Goal: Information Seeking & Learning: Learn about a topic

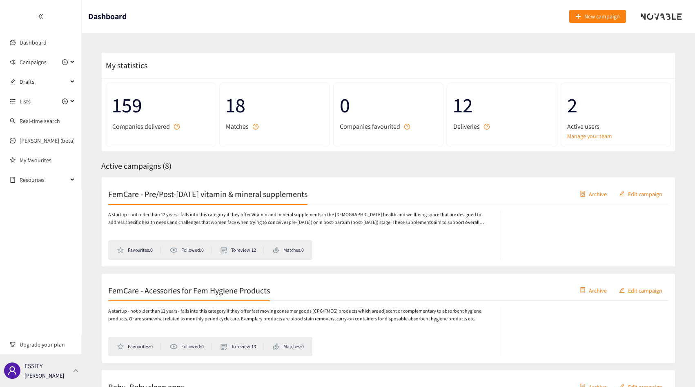
click at [62, 373] on div "ESSITY Thibaut Jacobs" at bounding box center [41, 370] width 82 height 33
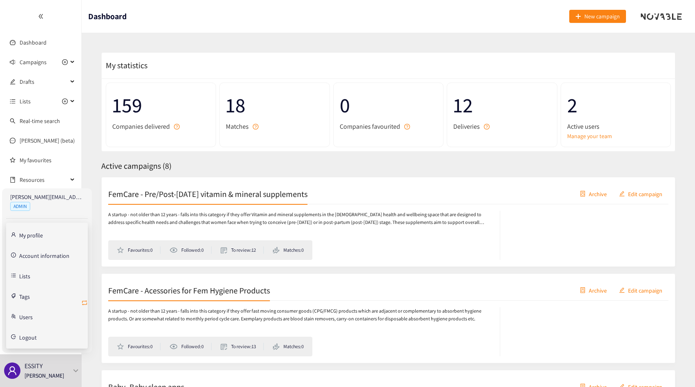
click at [83, 306] on span "retweet" at bounding box center [84, 303] width 7 height 8
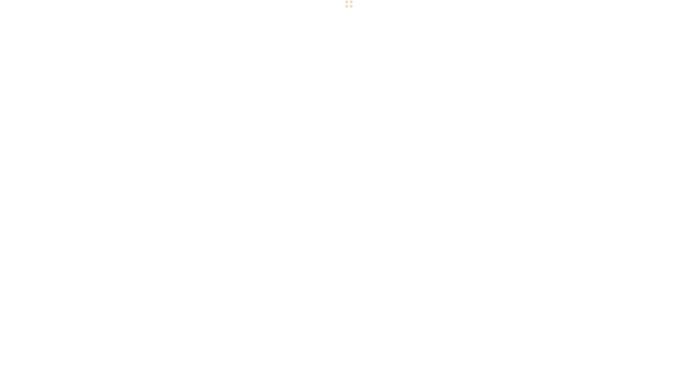
click at [83, 304] on body "We value your privacy We use cookies to enhance your browsing experience, serve…" at bounding box center [349, 193] width 698 height 387
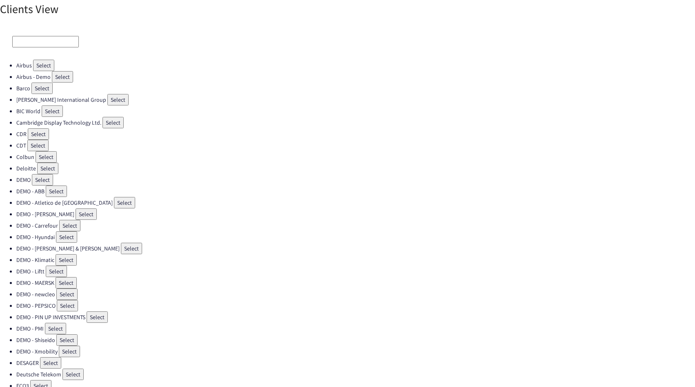
click at [51, 38] on input at bounding box center [45, 41] width 67 height 11
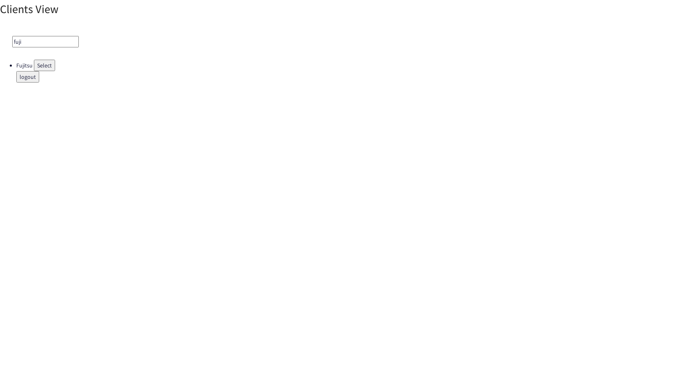
type input "fuji"
click at [53, 67] on button "Select" at bounding box center [44, 65] width 21 height 11
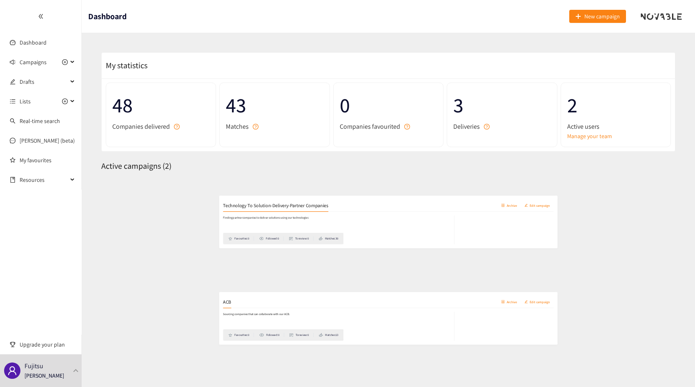
click at [163, 187] on div "Technology To Solution-Delivery-Partner Companies Archive Edit campaign" at bounding box center [388, 194] width 560 height 20
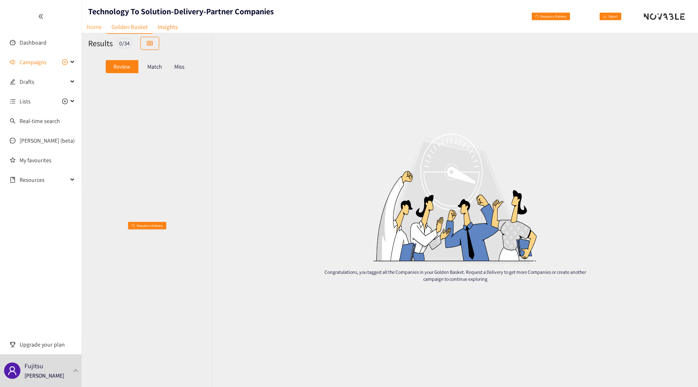
click at [92, 25] on link "Home" at bounding box center [94, 26] width 25 height 13
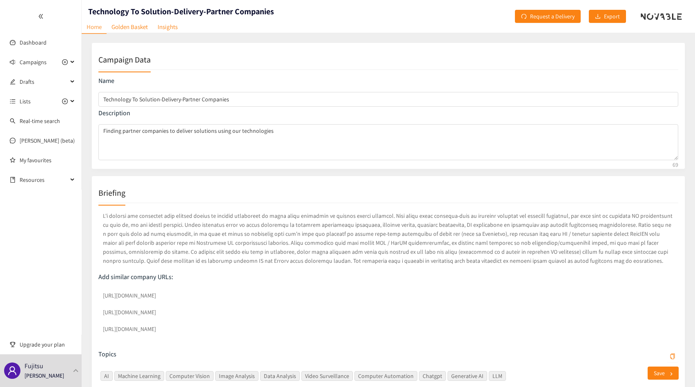
click at [222, 246] on p at bounding box center [388, 238] width 580 height 57
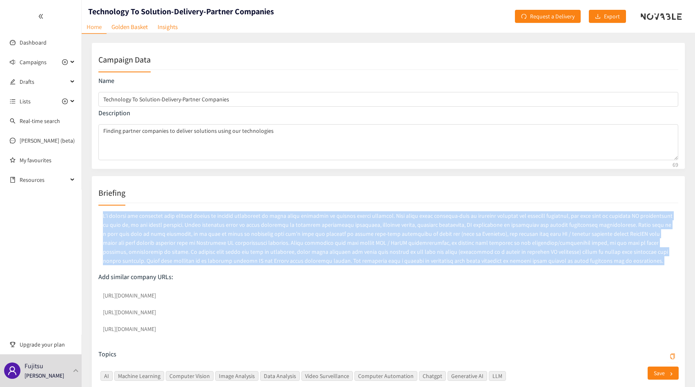
click at [222, 246] on p at bounding box center [388, 238] width 580 height 57
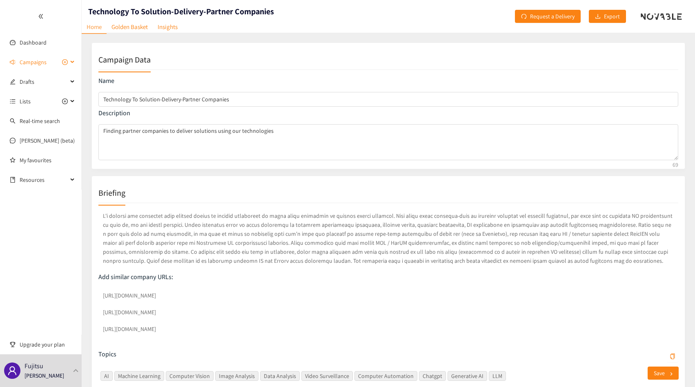
click at [40, 60] on span "Campaigns" at bounding box center [33, 62] width 27 height 16
click at [40, 91] on ul "Technology To Solution-Delivery-Partner Companies ACB" at bounding box center [40, 92] width 81 height 36
click at [29, 100] on link "ACB" at bounding box center [25, 101] width 10 height 7
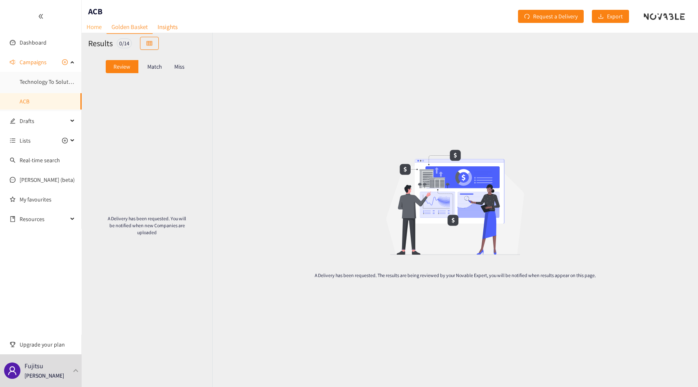
click at [91, 25] on link "Home" at bounding box center [94, 26] width 25 height 13
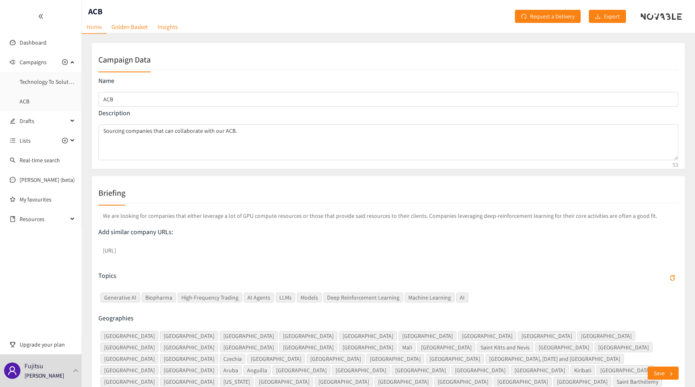
click at [244, 212] on p "We are looking for companies that either leverage a lot of GPU compute resource…" at bounding box center [388, 216] width 580 height 12
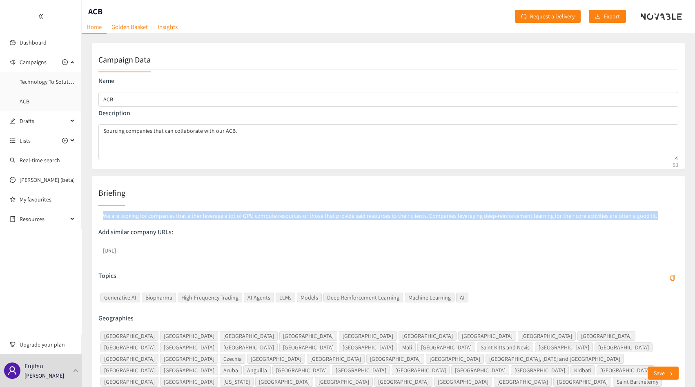
click at [244, 212] on p "We are looking for companies that either leverage a lot of GPU compute resource…" at bounding box center [388, 216] width 580 height 12
copy p "We are looking for companies that either leverage a lot of GPU compute resource…"
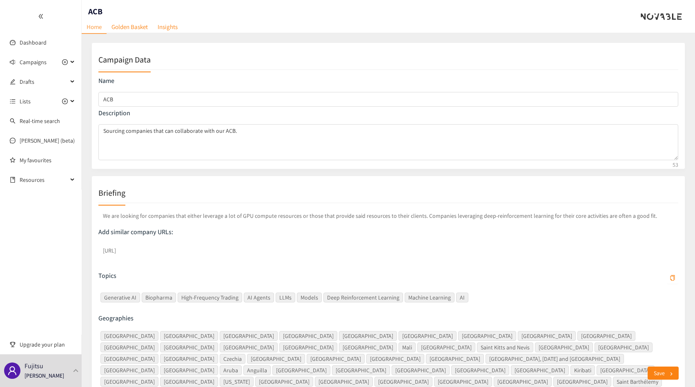
scroll to position [1, 0]
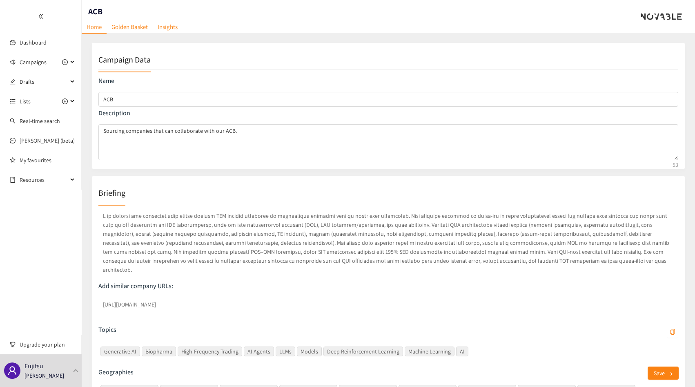
click at [390, 286] on div "Add similar company URLs: https://www.nvidia.com/en-us/software/run-ai/#referre…" at bounding box center [388, 297] width 580 height 32
click at [228, 283] on div "Add similar company URLs: https://www.nvidia.com/en-us/software/run-ai/#referre…" at bounding box center [388, 297] width 580 height 32
click at [215, 266] on p at bounding box center [388, 243] width 580 height 66
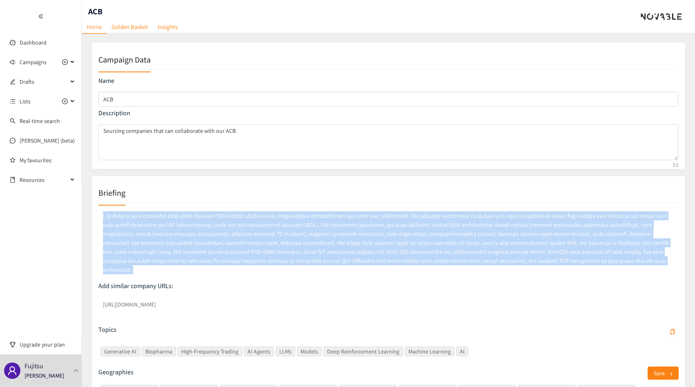
click at [215, 266] on p at bounding box center [388, 243] width 580 height 66
copy p "I am looking for companies that either provide GPU compute resources or intensi…"
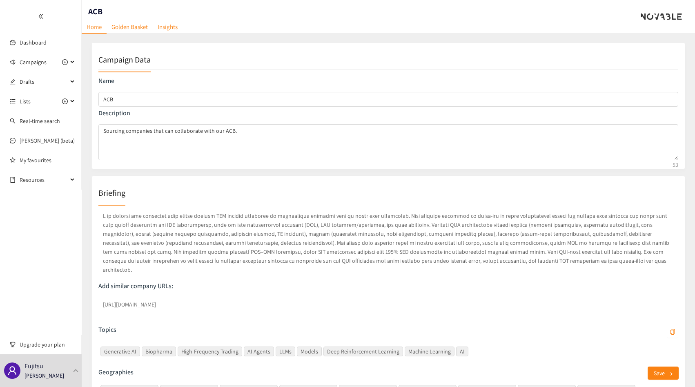
click at [157, 235] on p at bounding box center [388, 243] width 580 height 66
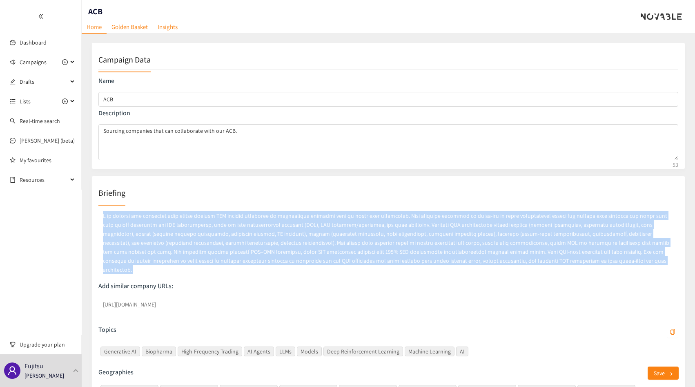
click at [157, 235] on p at bounding box center [388, 243] width 580 height 66
copy p "I am looking for companies that either provide GPU compute resources or intensi…"
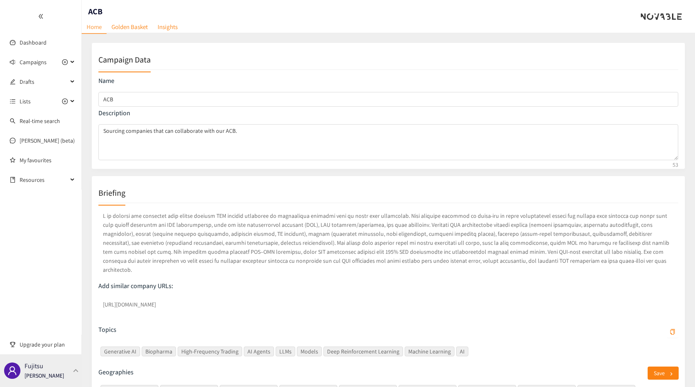
click at [44, 373] on p "[PERSON_NAME]" at bounding box center [45, 375] width 40 height 9
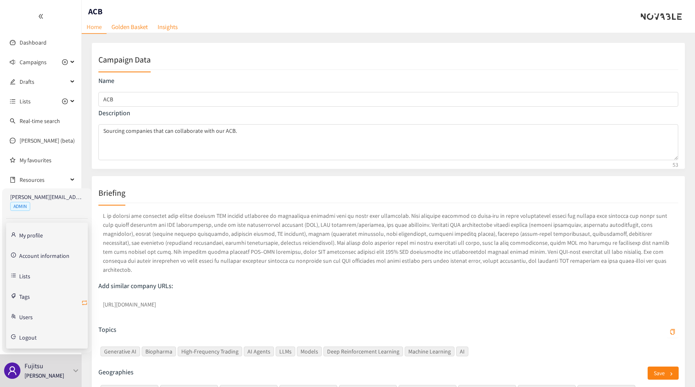
click at [86, 301] on icon "retweet" at bounding box center [84, 302] width 5 height 5
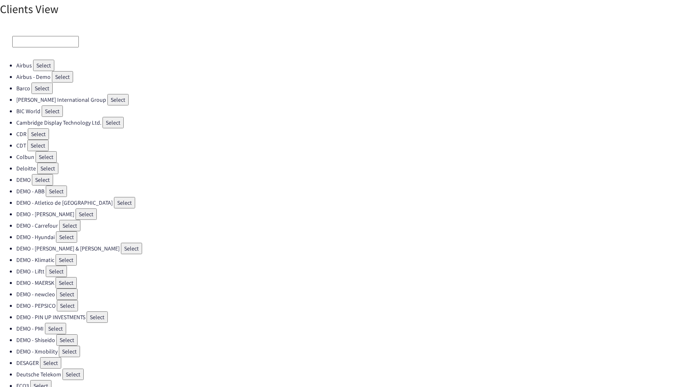
click at [37, 39] on input at bounding box center [45, 41] width 67 height 11
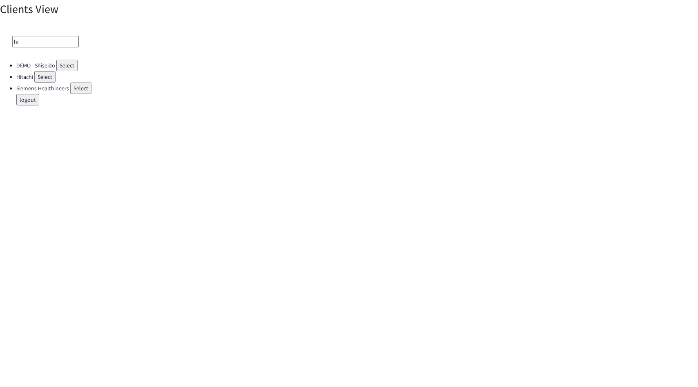
type input "hi"
click at [45, 83] on li "Siemens Healthineers Select" at bounding box center [357, 88] width 682 height 11
click at [45, 80] on button "Select" at bounding box center [44, 76] width 21 height 11
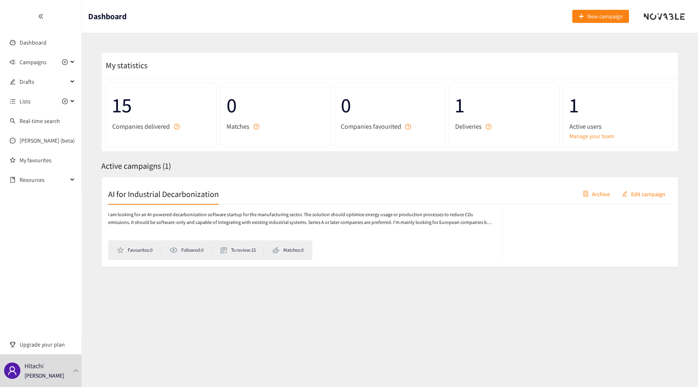
click at [163, 205] on div "I am looking for an AI-powered decarbonization software startup for the manufac…" at bounding box center [390, 232] width 564 height 56
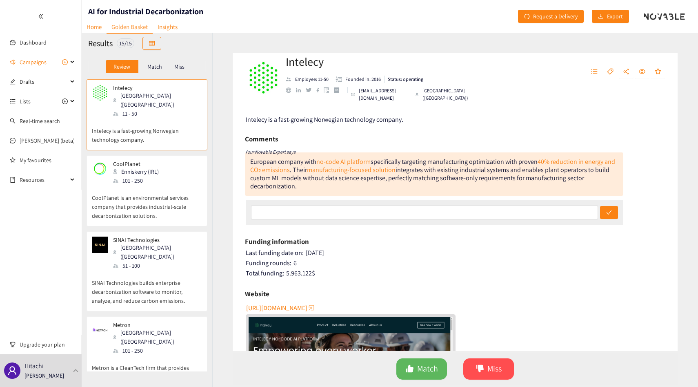
click at [151, 66] on p "Match" at bounding box center [154, 66] width 15 height 7
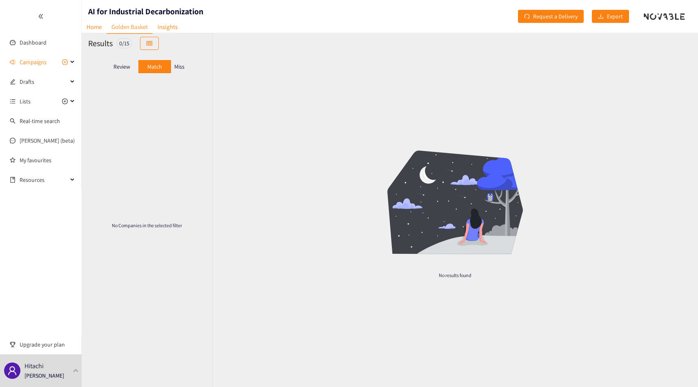
click at [178, 66] on p "Miss" at bounding box center [179, 66] width 10 height 7
click at [134, 66] on div "Review" at bounding box center [122, 66] width 33 height 13
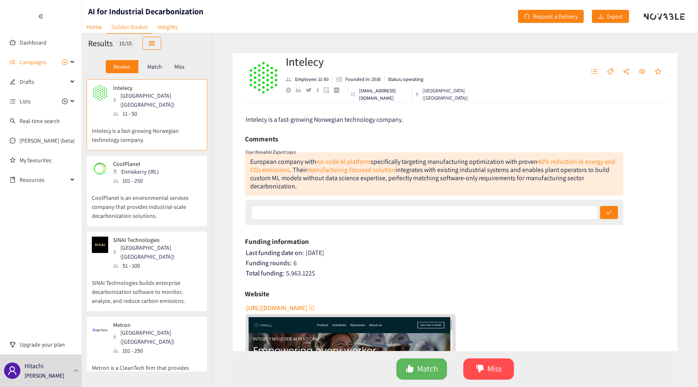
click at [153, 167] on div "Enniskerry (IRL)" at bounding box center [138, 171] width 51 height 9
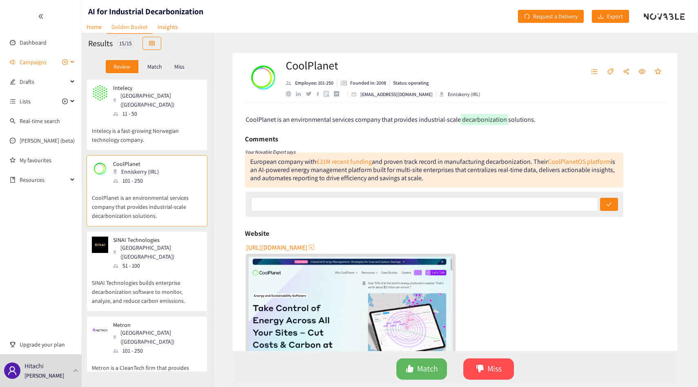
click at [30, 55] on span "Campaigns" at bounding box center [33, 62] width 27 height 16
click at [33, 97] on span "Drafts" at bounding box center [44, 101] width 48 height 16
click at [35, 101] on link "Campaign Title" at bounding box center [38, 101] width 36 height 7
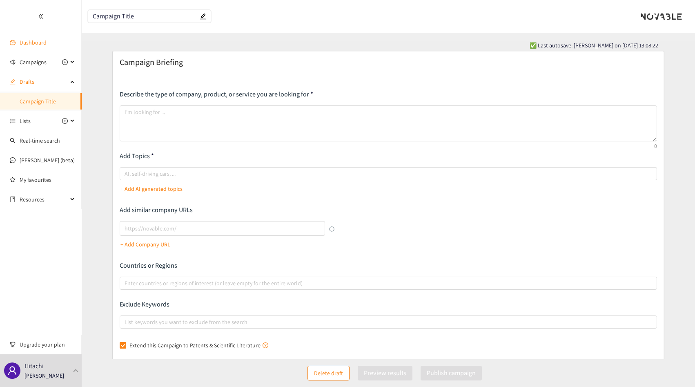
click at [35, 39] on link "Dashboard" at bounding box center [33, 42] width 27 height 7
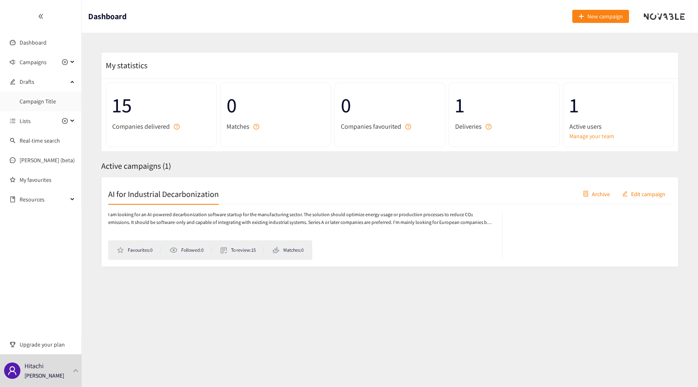
click at [155, 206] on div "I am looking for an AI-powered decarbonization software startup for the manufac…" at bounding box center [390, 232] width 564 height 56
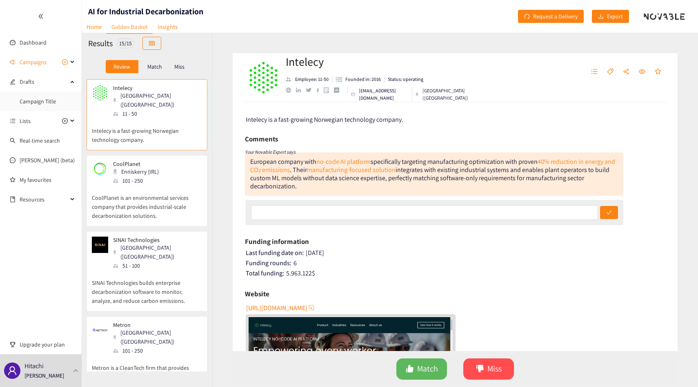
click at [173, 191] on p "CoolPlanet is an environmental services company that provides industrial-scale …" at bounding box center [147, 202] width 110 height 35
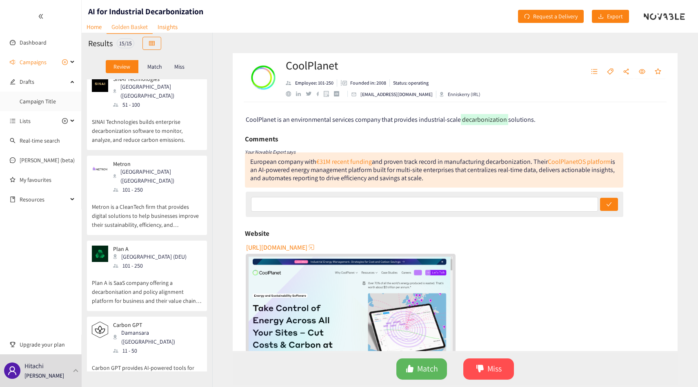
scroll to position [161, 0]
click at [173, 194] on p "Metron is a CleanTech firm that provides digital solutions to help businesses i…" at bounding box center [147, 211] width 110 height 35
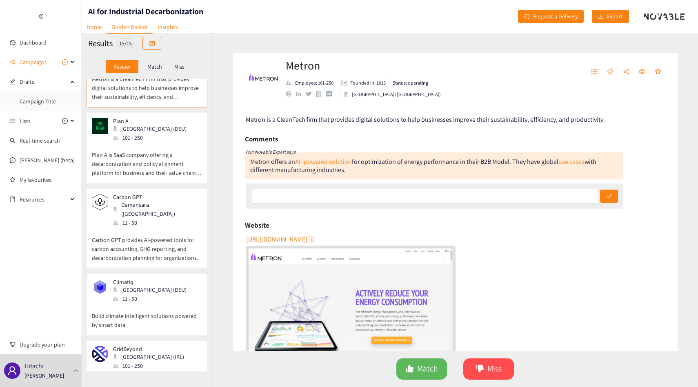
click at [173, 194] on div "Carbon GPT Damansara (MYS) 11 - 50" at bounding box center [147, 210] width 110 height 33
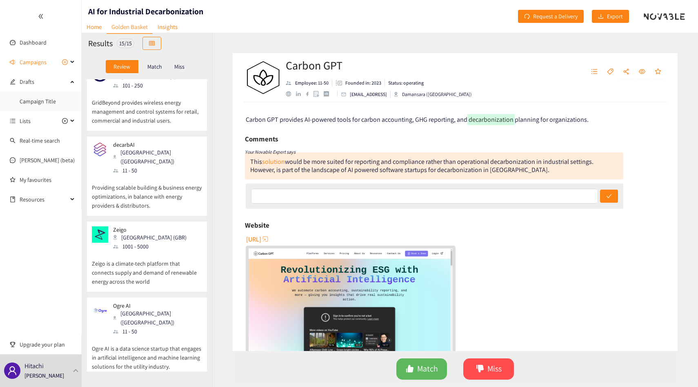
scroll to position [812, 0]
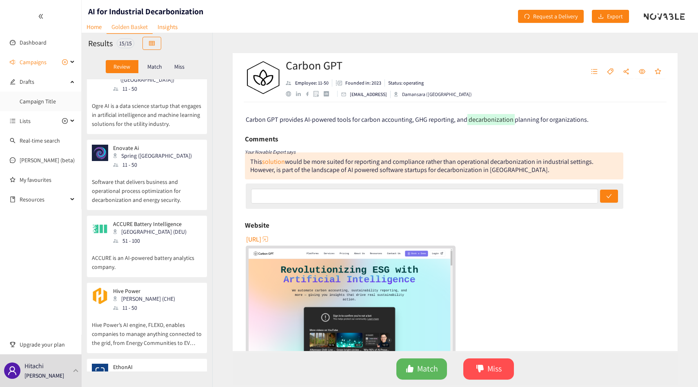
click at [173, 236] on div "51 - 100" at bounding box center [152, 240] width 78 height 9
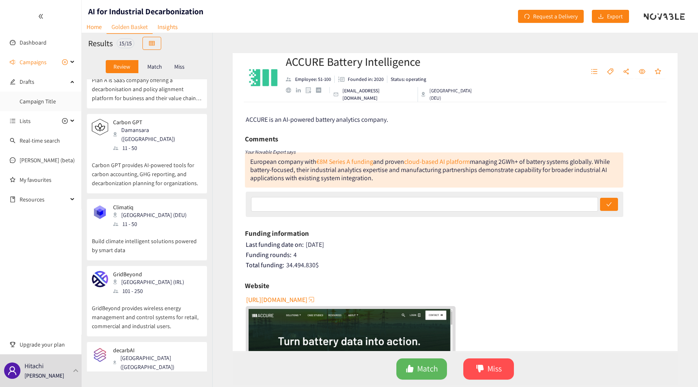
scroll to position [0, 0]
